Goal: Transaction & Acquisition: Download file/media

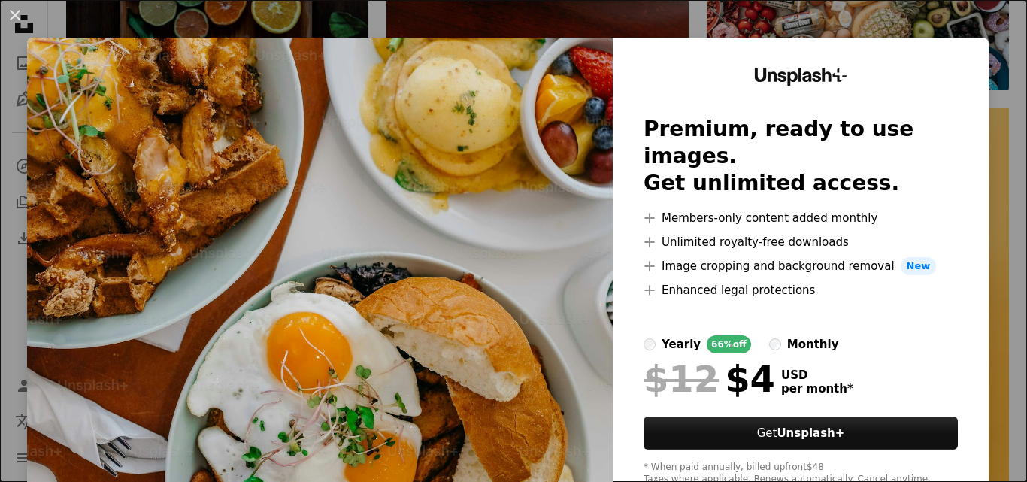
click at [16, 12] on button "An X shape" at bounding box center [15, 15] width 18 height 18
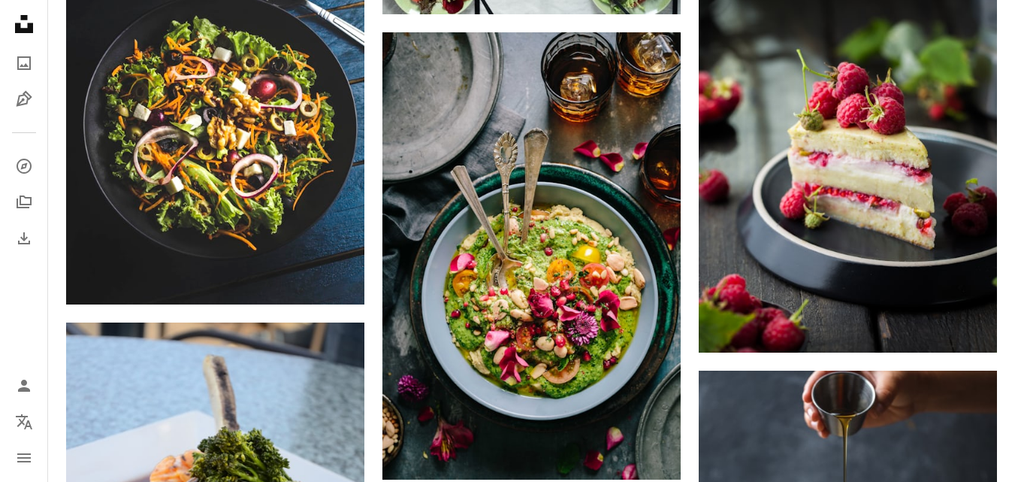
scroll to position [2727, 0]
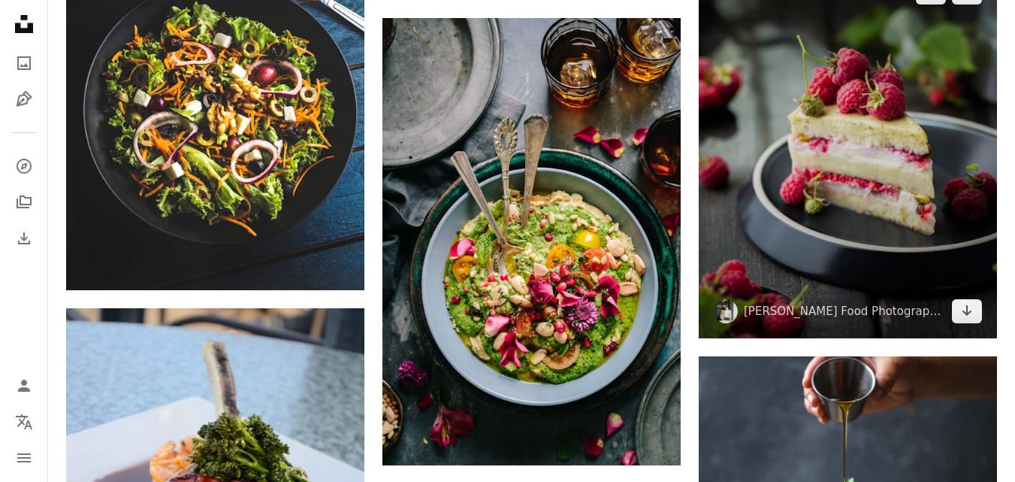
click at [972, 315] on icon "Arrow pointing down" at bounding box center [967, 310] width 12 height 18
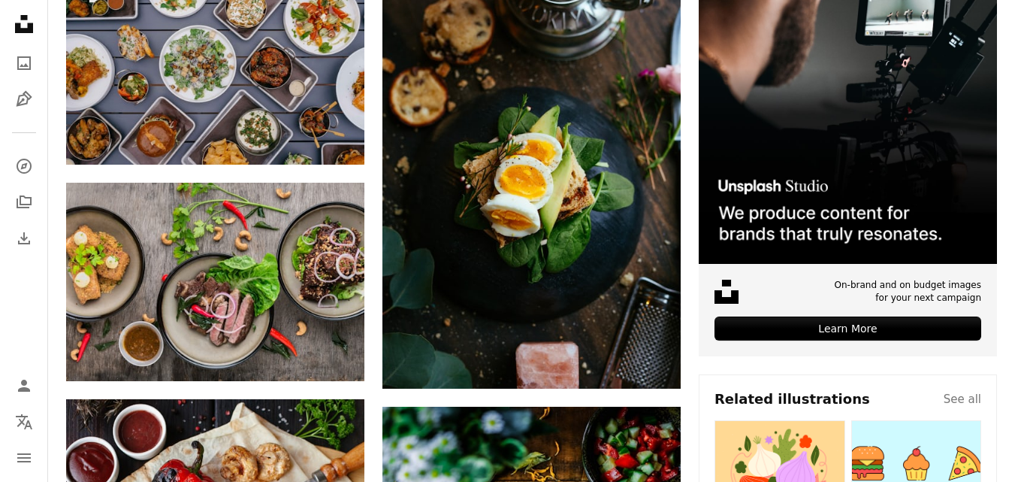
scroll to position [0, 0]
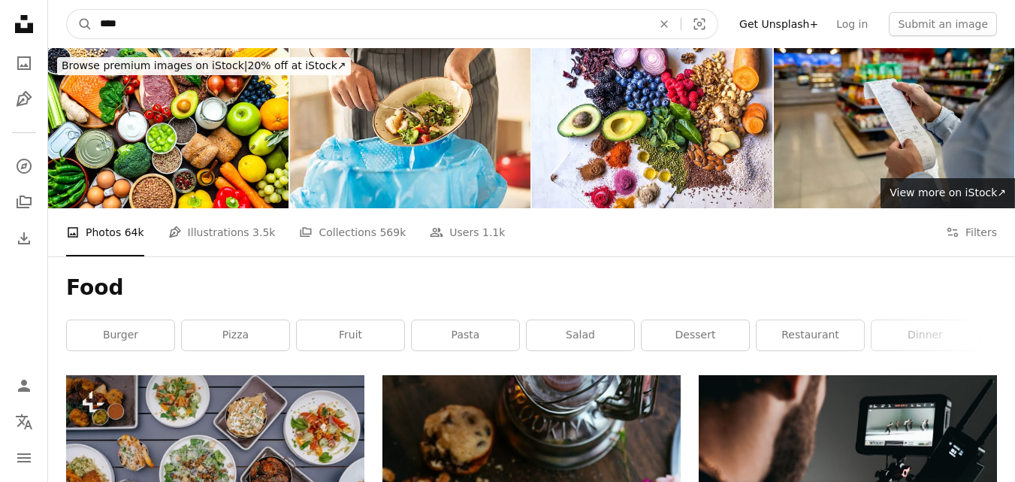
click at [352, 22] on input "****" at bounding box center [369, 24] width 555 height 29
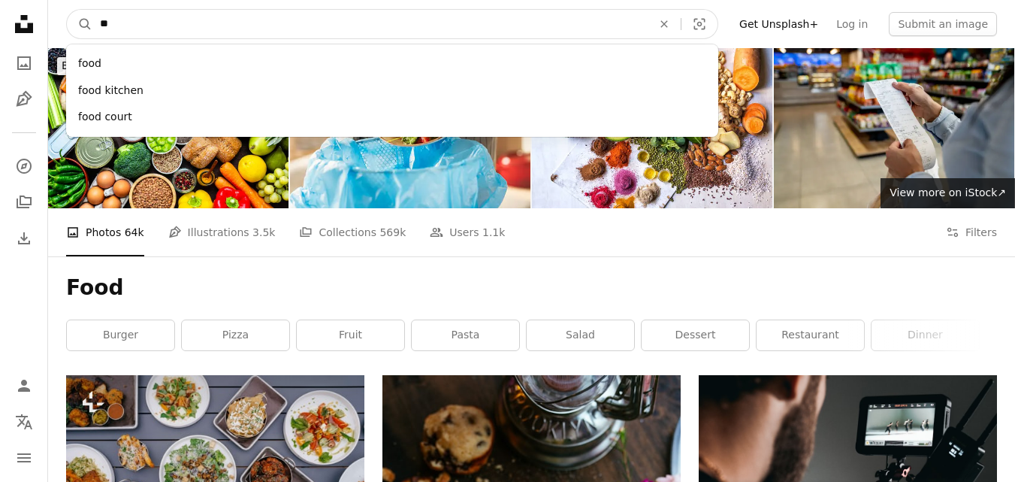
type input "*"
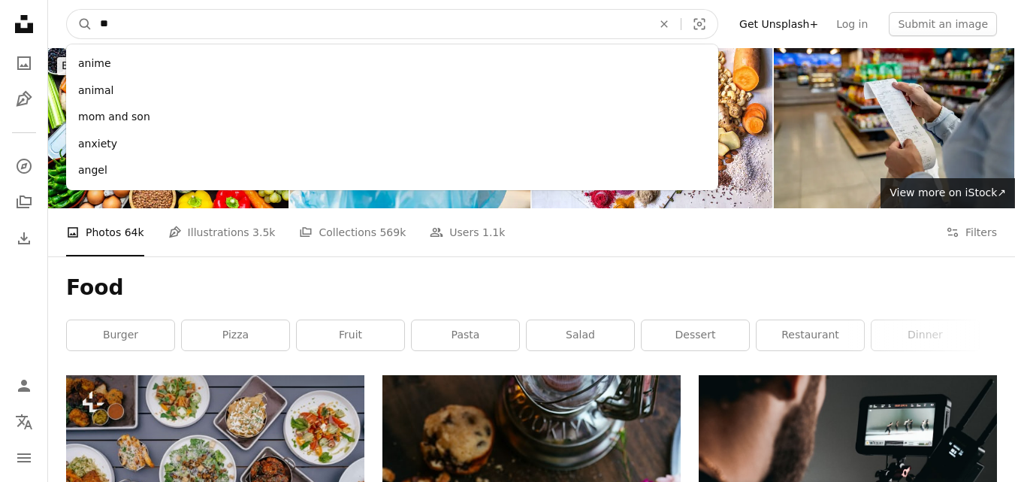
type input "**"
click at [67, 10] on button "A magnifying glass" at bounding box center [80, 24] width 26 height 29
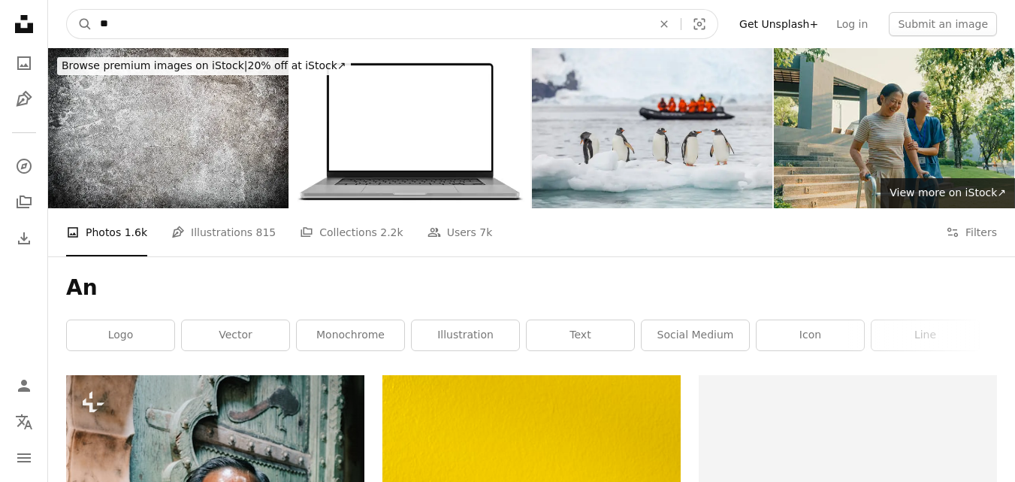
click at [340, 32] on input "**" at bounding box center [369, 24] width 555 height 29
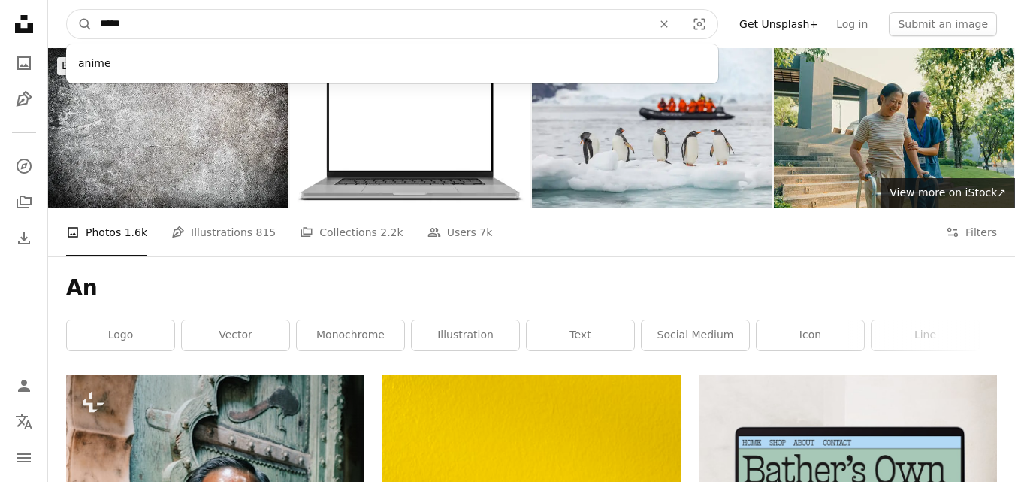
type input "*****"
click at [67, 10] on button "A magnifying glass" at bounding box center [80, 24] width 26 height 29
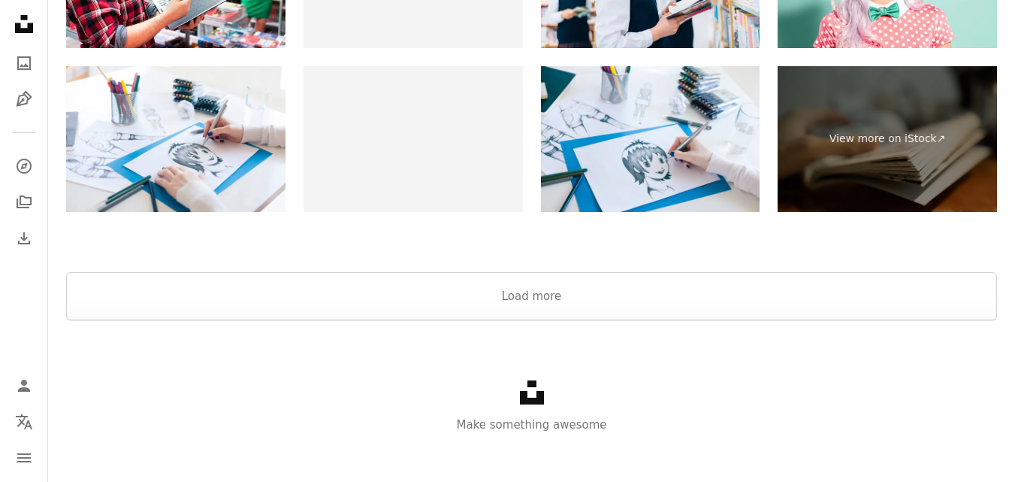
scroll to position [2777, 0]
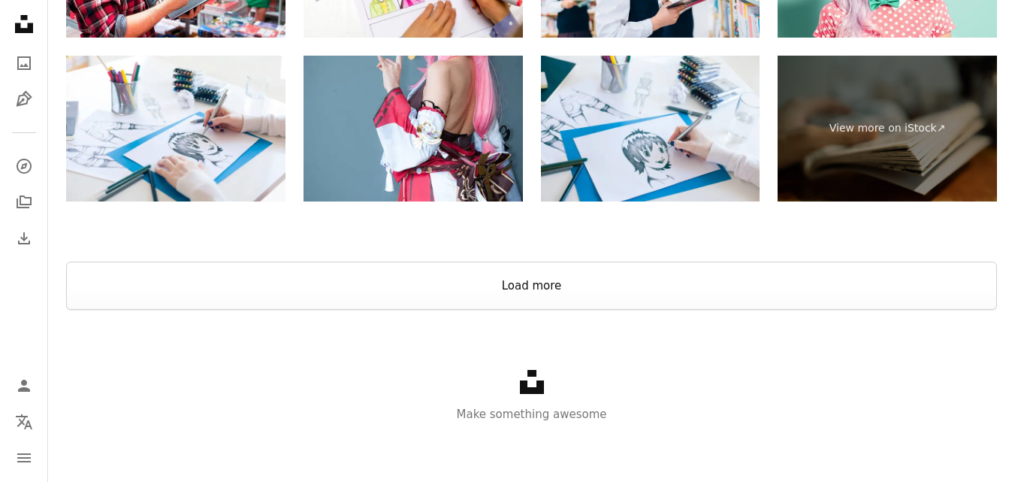
click at [621, 271] on button "Load more" at bounding box center [531, 286] width 931 height 48
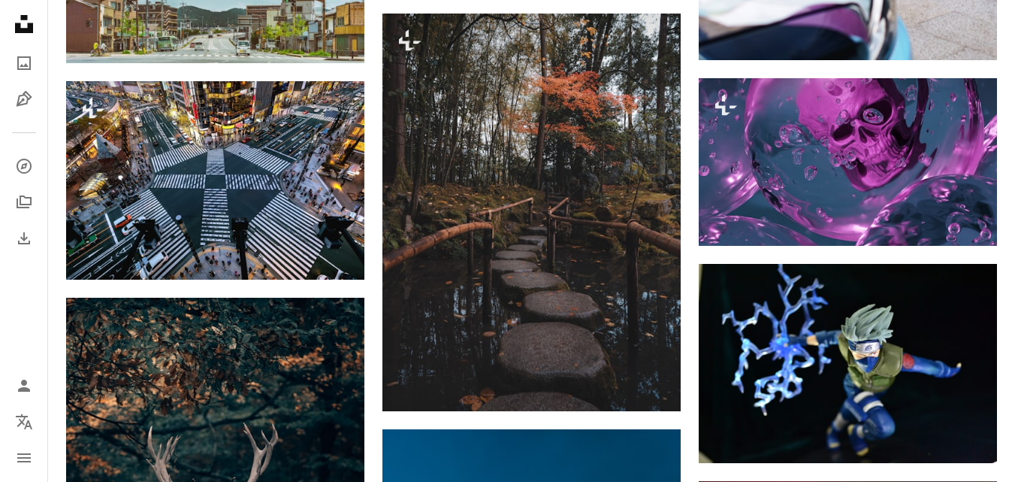
scroll to position [8000, 0]
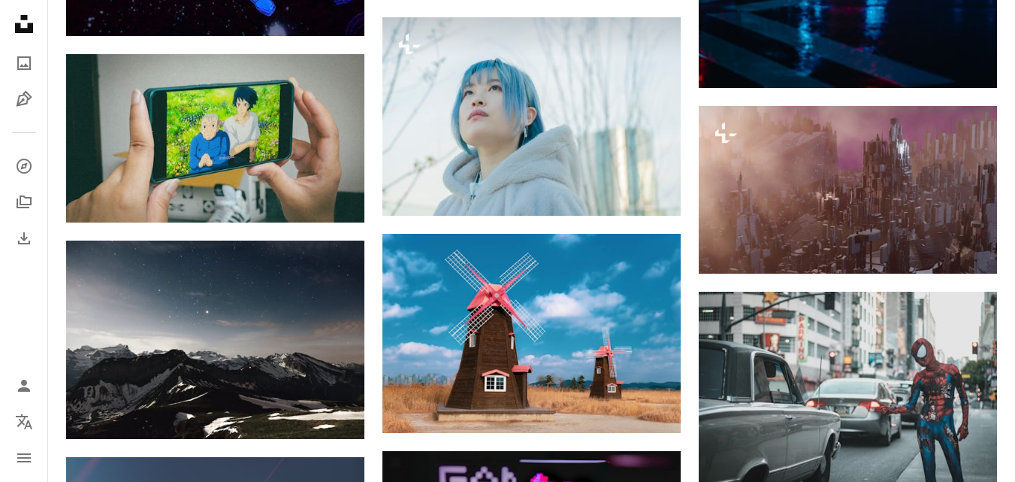
scroll to position [20058, 0]
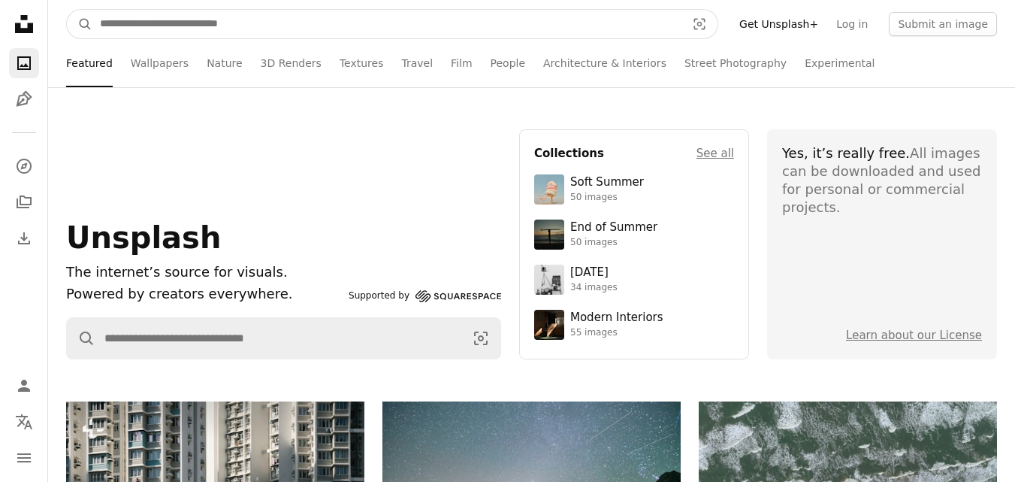
click at [419, 35] on input "Find visuals sitewide" at bounding box center [386, 24] width 589 height 29
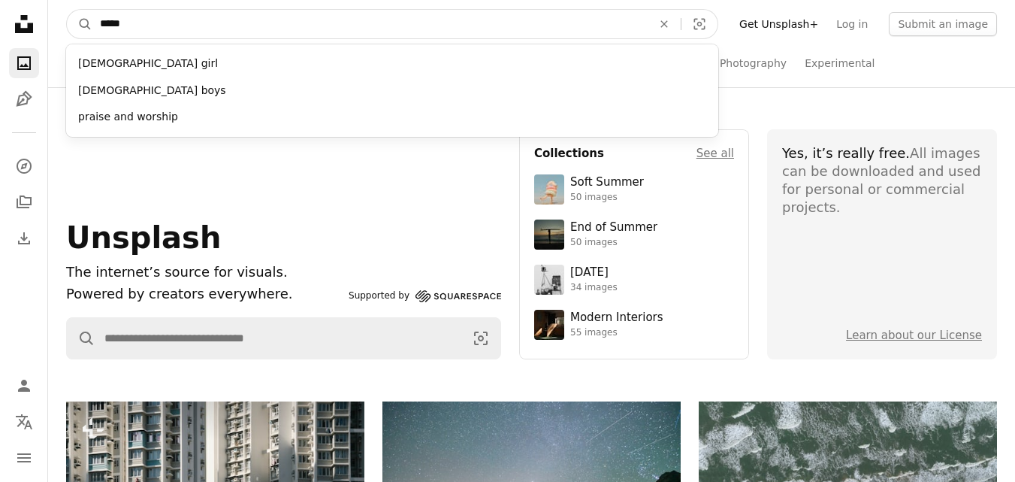
type input "*****"
click at [67, 10] on button "A magnifying glass" at bounding box center [80, 24] width 26 height 29
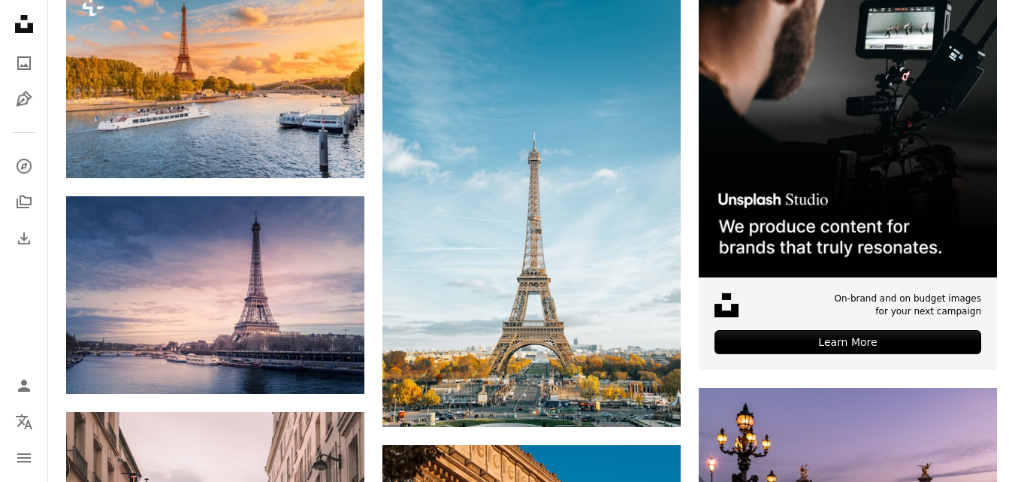
scroll to position [415, 0]
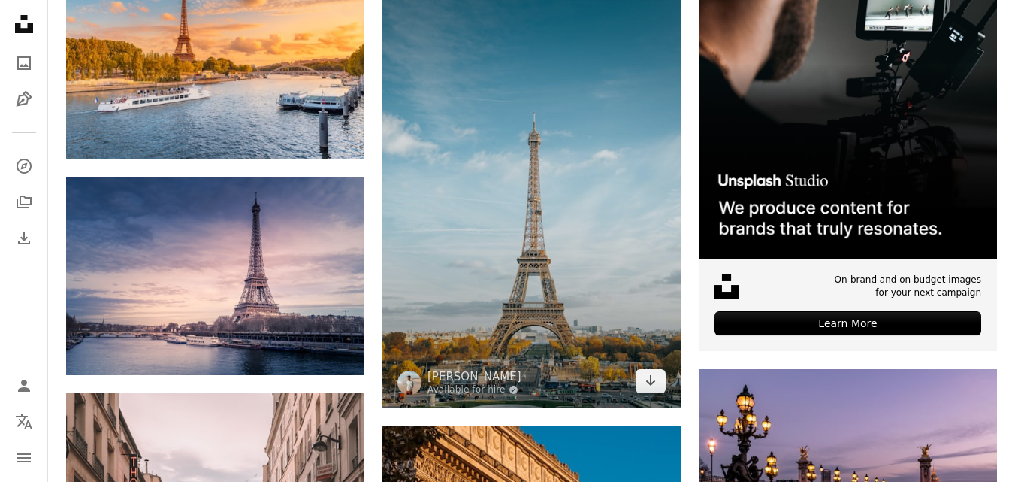
click at [649, 376] on icon "Arrow pointing down" at bounding box center [651, 380] width 12 height 18
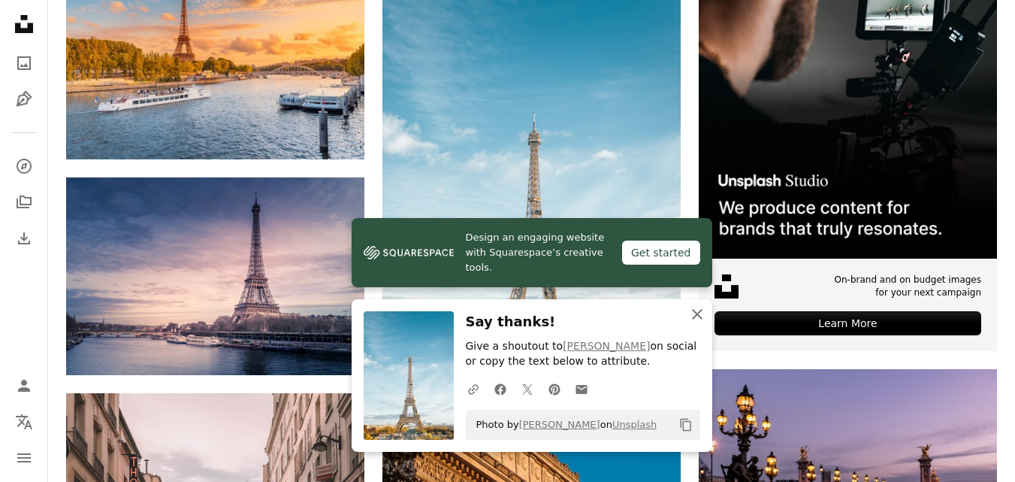
click at [694, 308] on icon "An X shape" at bounding box center [697, 314] width 18 height 18
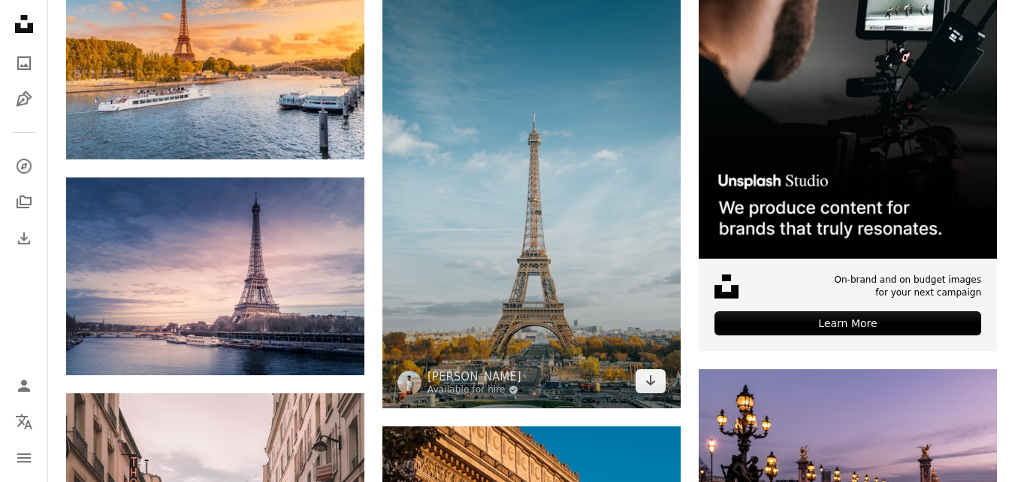
click at [644, 389] on link "Arrow pointing down" at bounding box center [651, 381] width 30 height 24
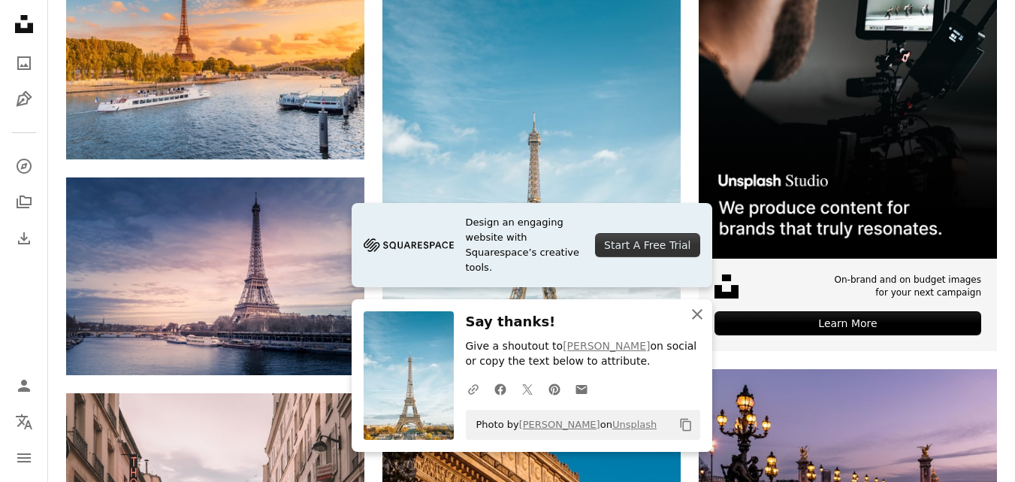
click at [694, 316] on icon "button" at bounding box center [697, 314] width 11 height 11
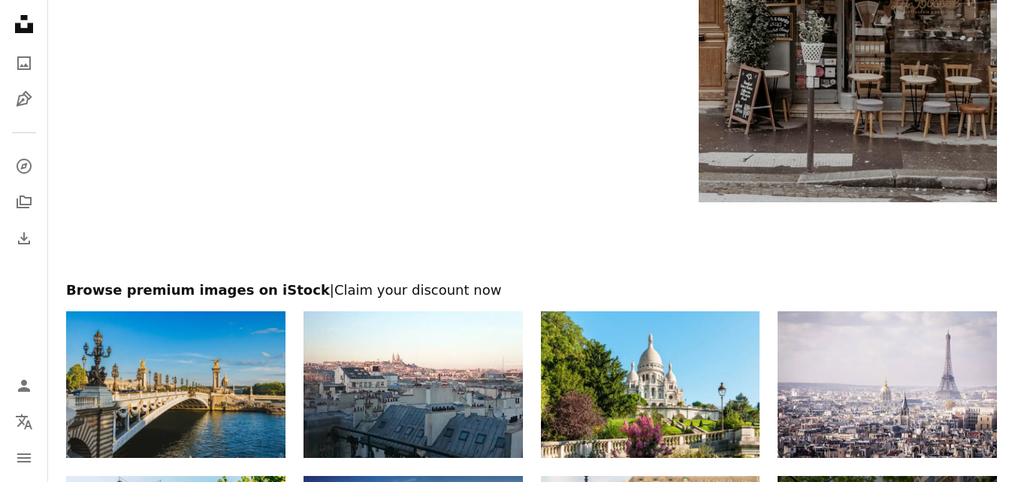
scroll to position [0, 0]
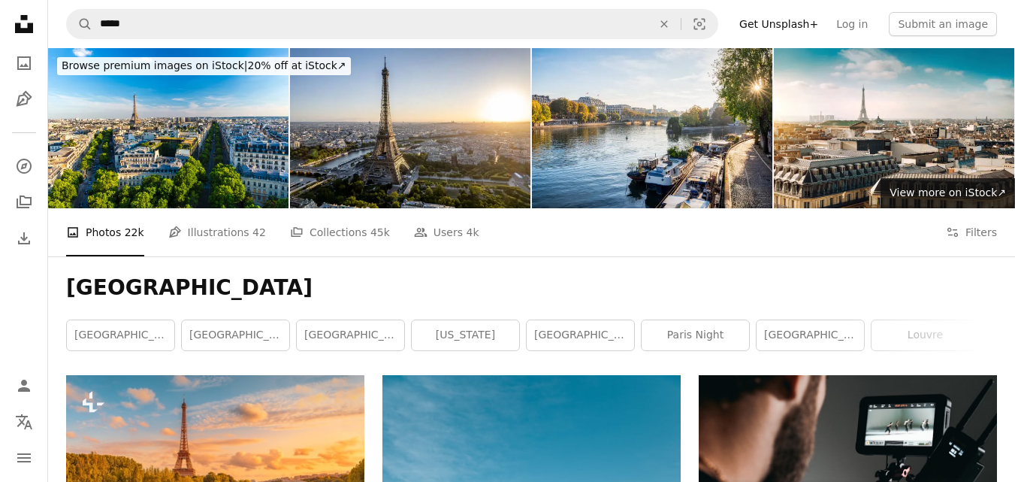
click at [685, 326] on link "paris night" at bounding box center [695, 335] width 107 height 30
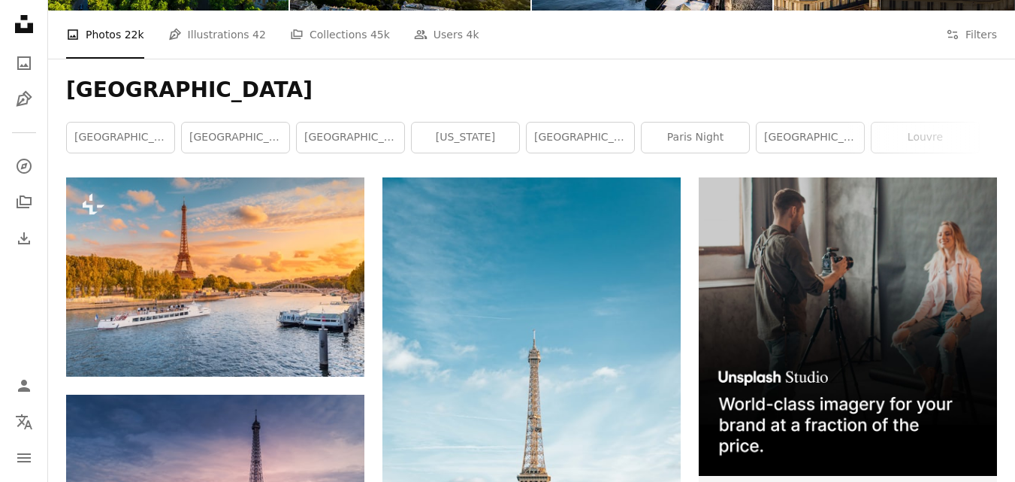
scroll to position [206, 0]
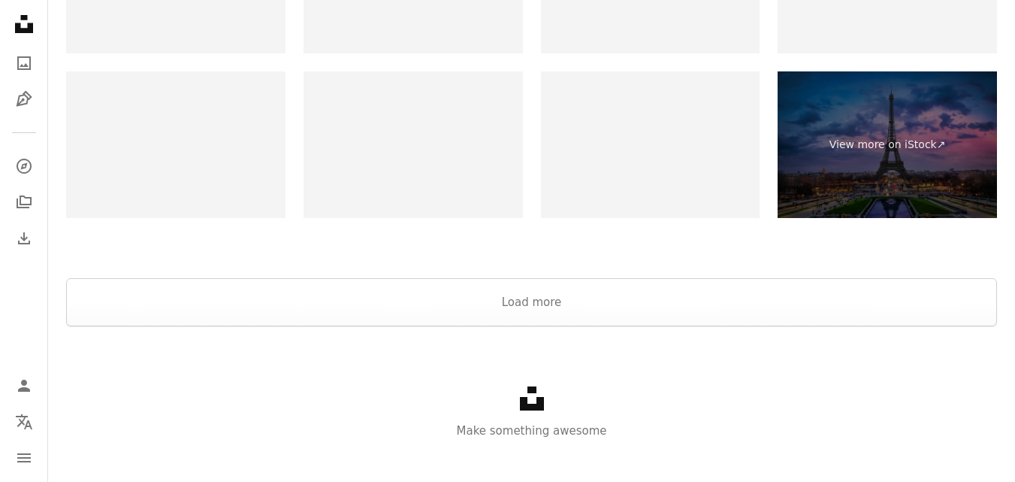
scroll to position [2765, 0]
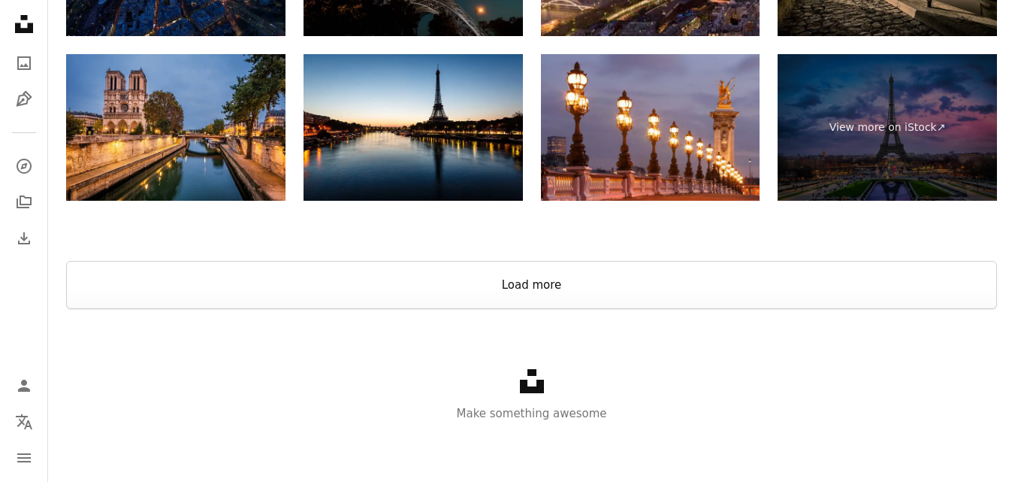
click at [866, 283] on button "Load more" at bounding box center [531, 285] width 931 height 48
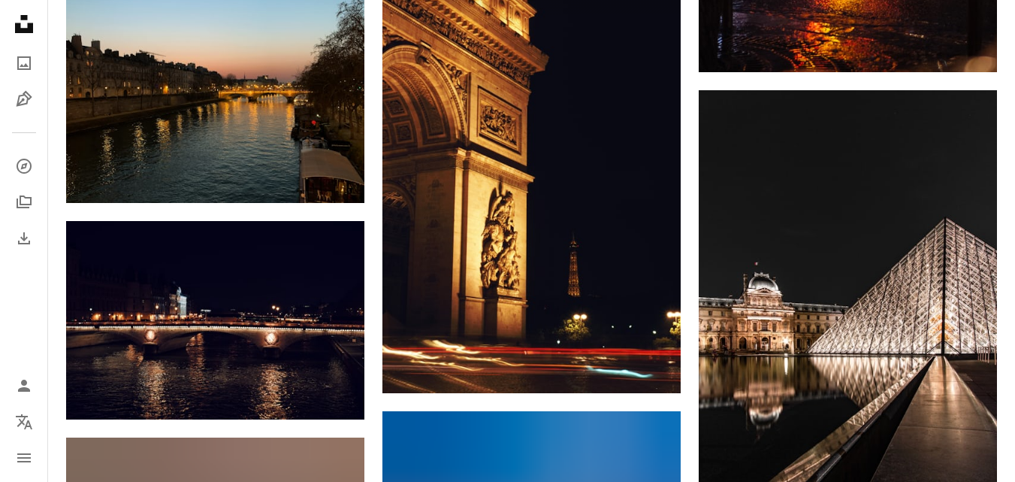
scroll to position [241, 0]
